Goal: Information Seeking & Learning: Learn about a topic

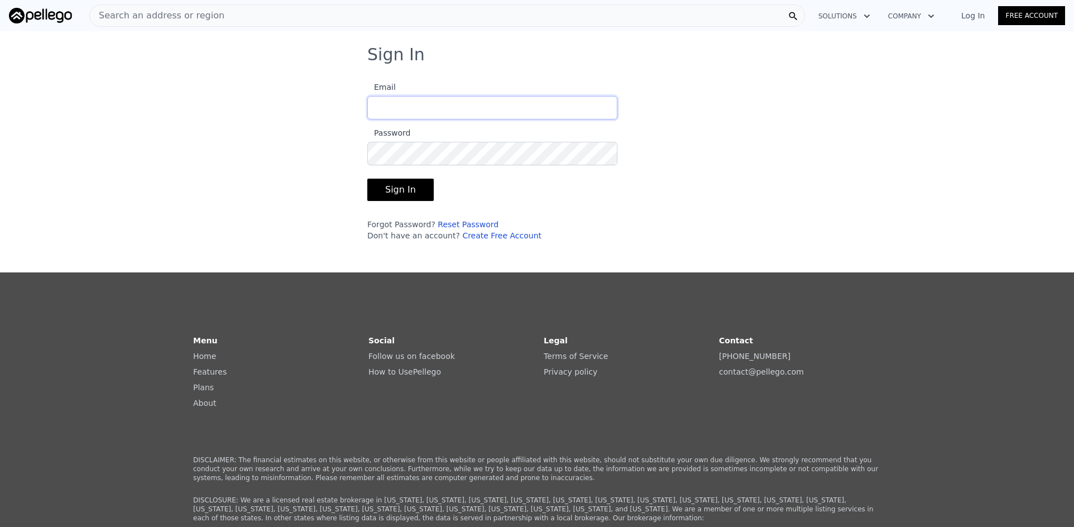
click at [420, 102] on input "Email" at bounding box center [492, 107] width 250 height 23
type input "[EMAIL_ADDRESS][DOMAIN_NAME]"
click at [411, 197] on button "Sign In" at bounding box center [400, 190] width 66 height 22
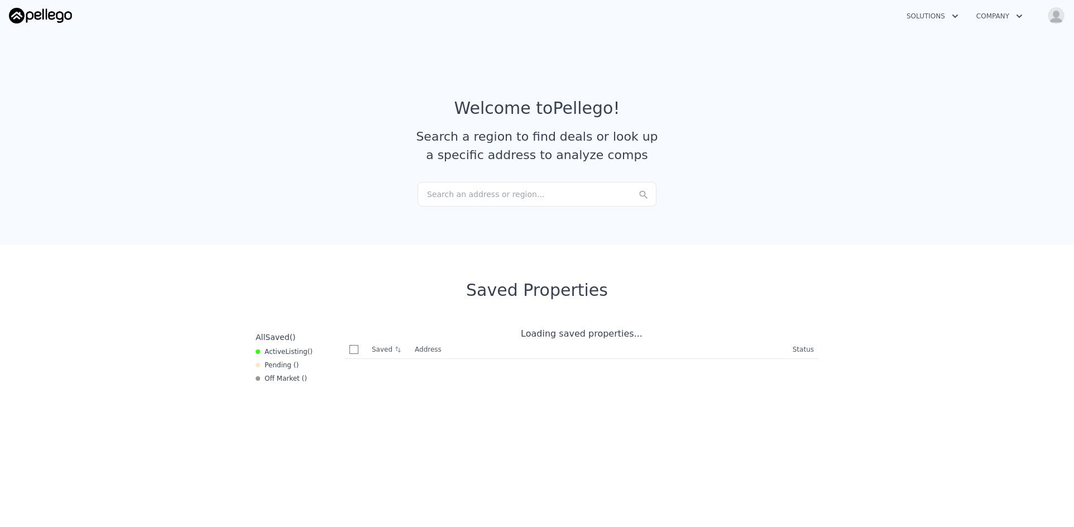
checkbox input "true"
click at [473, 196] on div "Search an address or region..." at bounding box center [536, 194] width 239 height 25
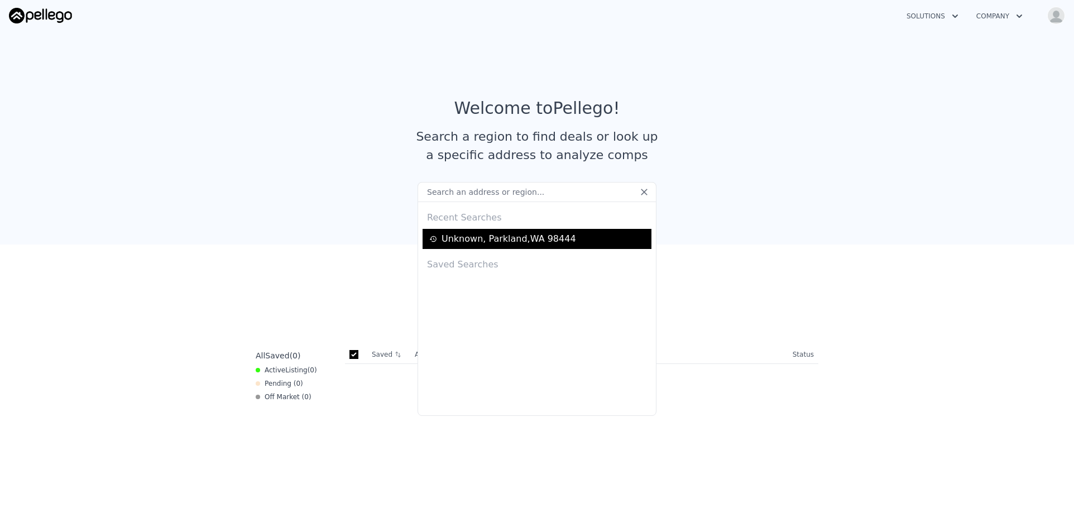
click at [473, 234] on div "Unknown , [GEOGRAPHIC_DATA]" at bounding box center [508, 238] width 134 height 13
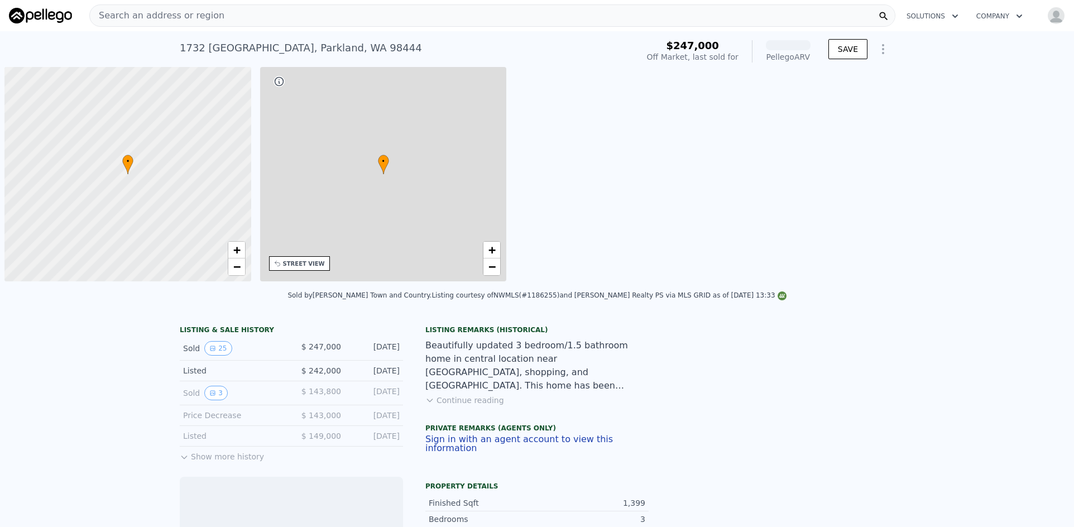
scroll to position [0, 4]
